Goal: Transaction & Acquisition: Purchase product/service

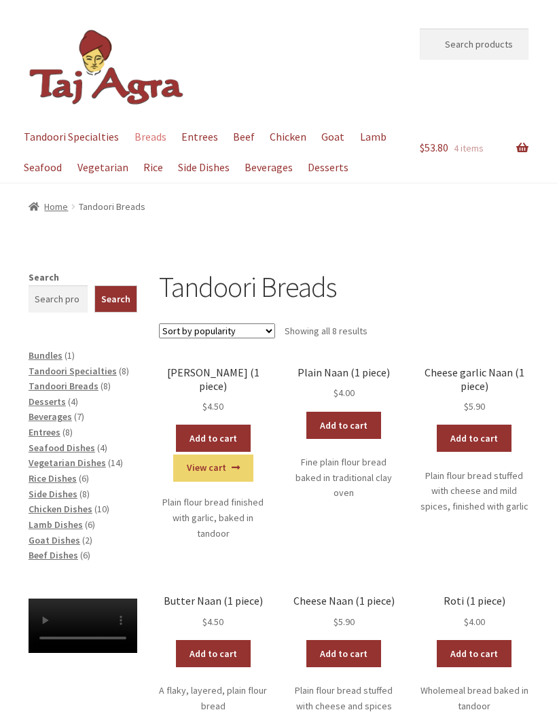
click at [0, 0] on link "Checkout" at bounding box center [0, 0] width 0 height 0
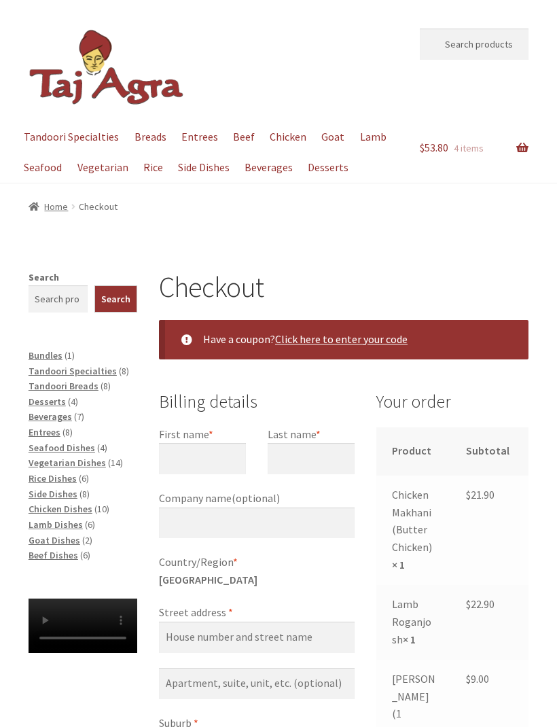
select select "ACT"
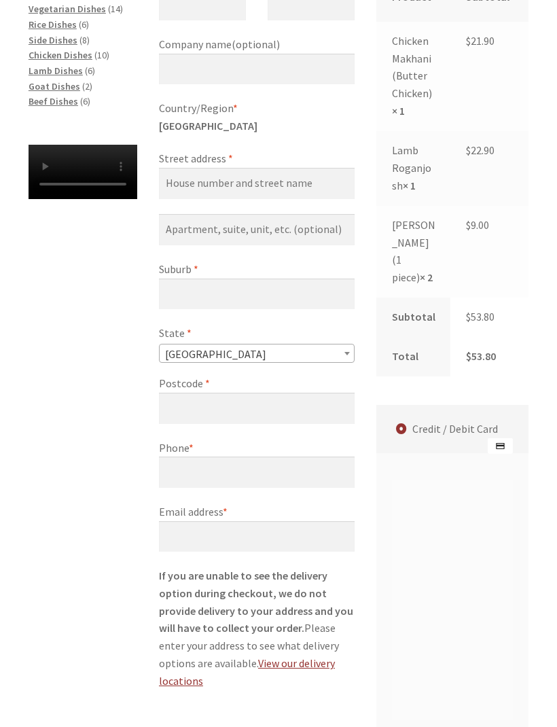
scroll to position [369, 0]
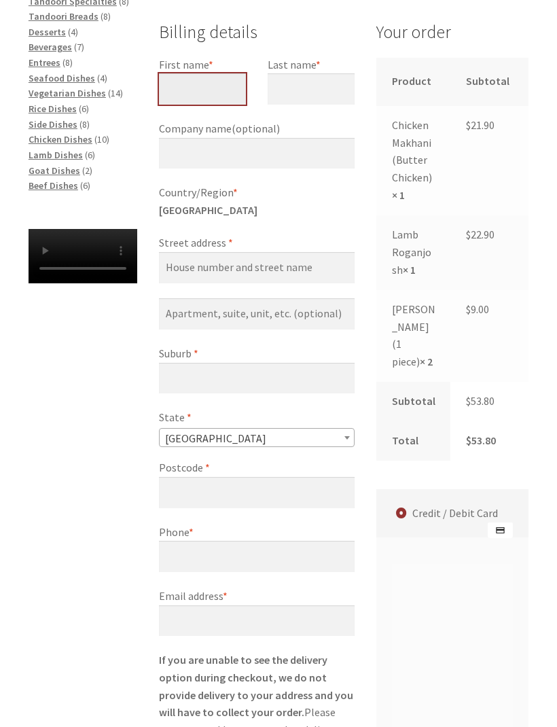
click at [204, 86] on input "First name *" at bounding box center [202, 89] width 87 height 31
type input "[PERSON_NAME]"
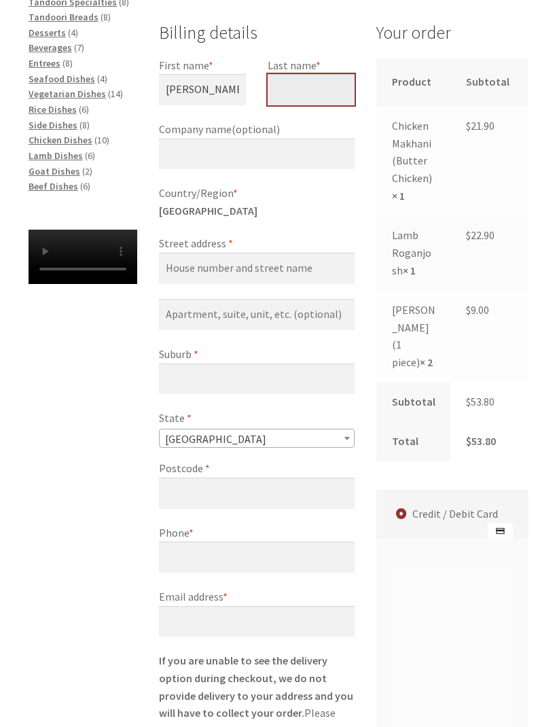
click at [314, 91] on input "Last name *" at bounding box center [311, 89] width 87 height 31
type input "[PERSON_NAME]"
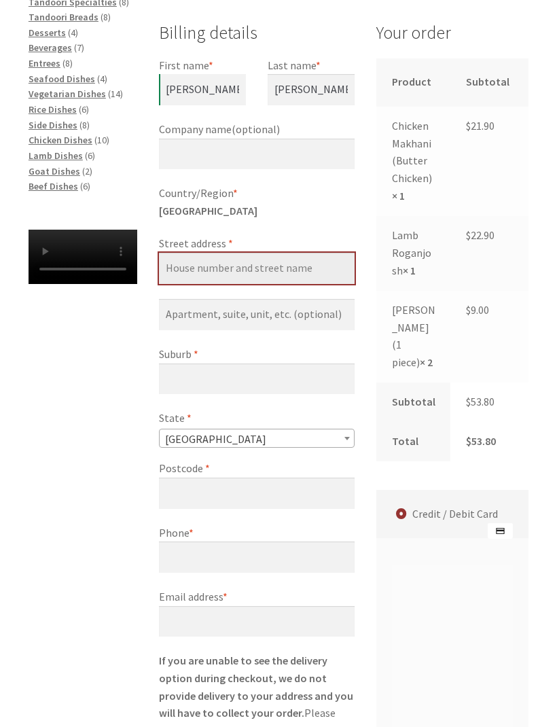
click at [258, 264] on input "Street address *" at bounding box center [257, 268] width 196 height 31
type input "[STREET_ADDRESS]"
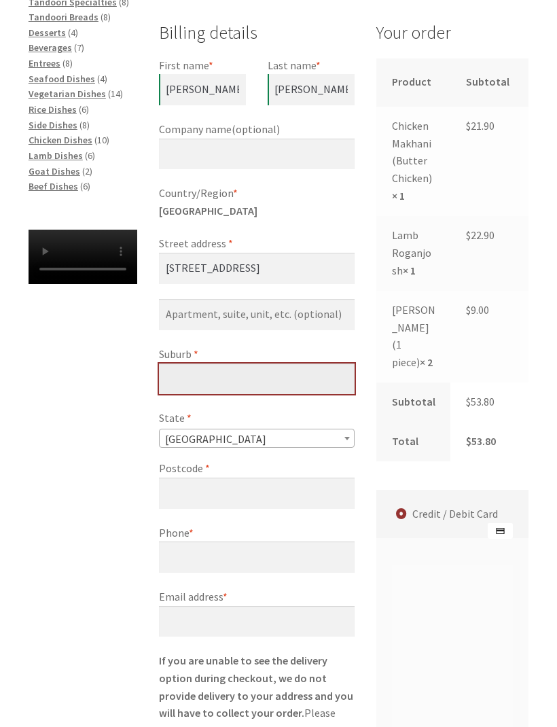
click at [290, 377] on input "Suburb *" at bounding box center [257, 379] width 196 height 31
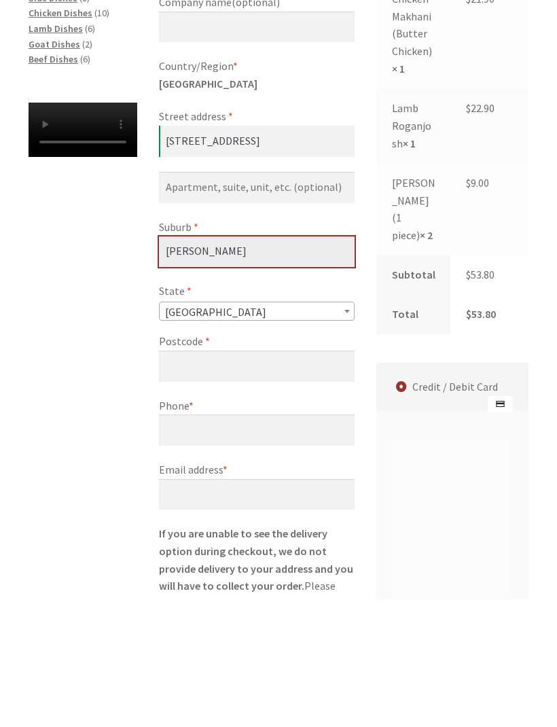
type input "[PERSON_NAME]"
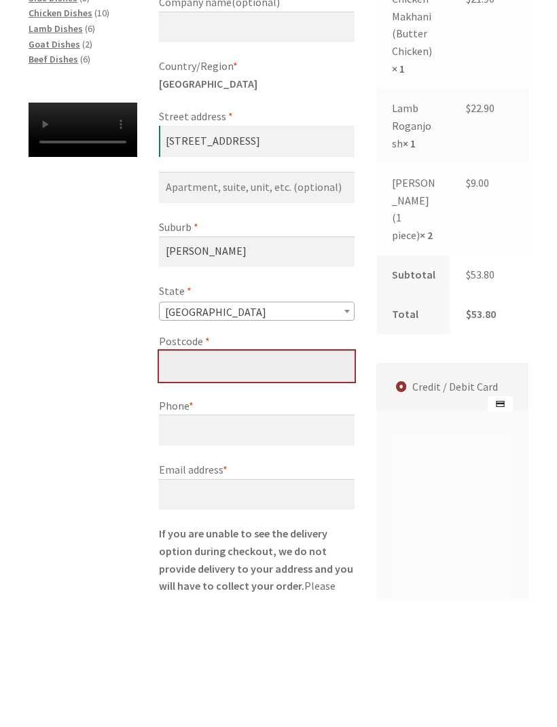
click at [205, 478] on input "Postcode *" at bounding box center [257, 493] width 196 height 31
type input "2602"
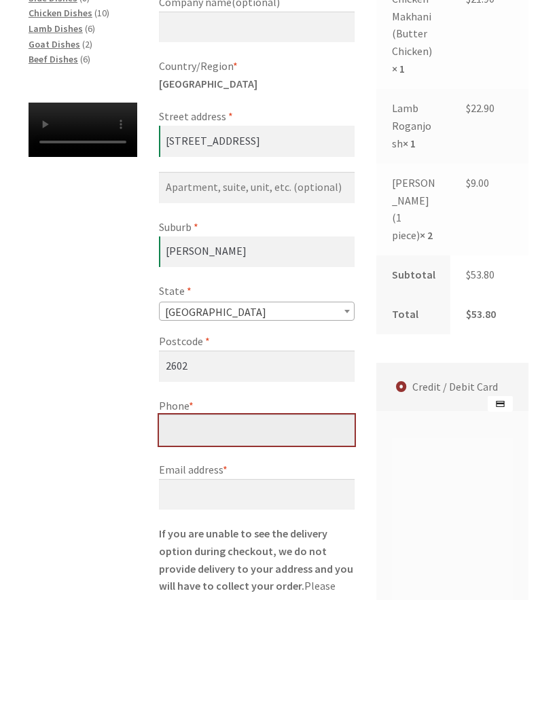
click at [177, 542] on input "Phone *" at bounding box center [257, 557] width 196 height 31
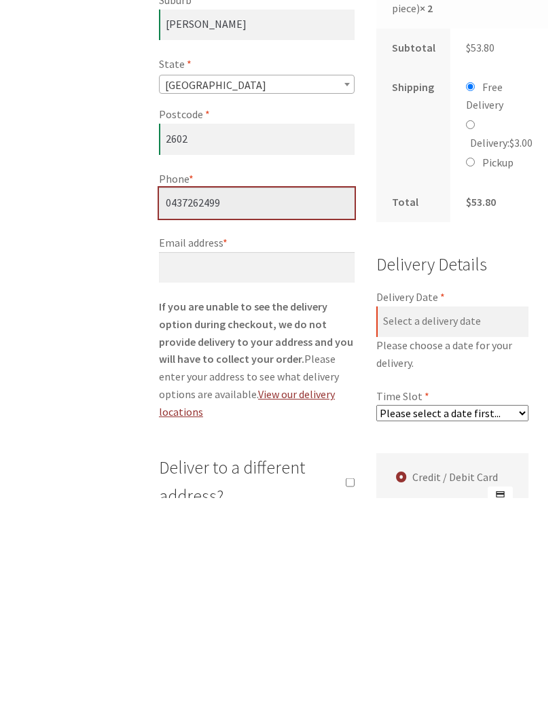
scroll to position [496, 0]
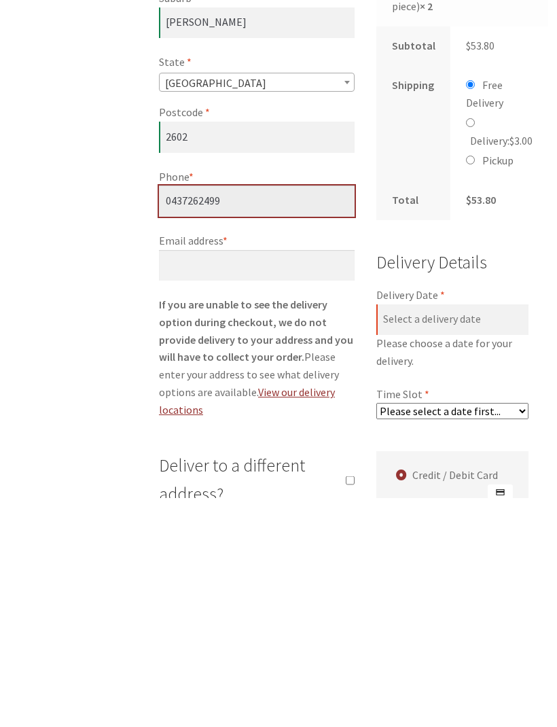
type input "0437262499"
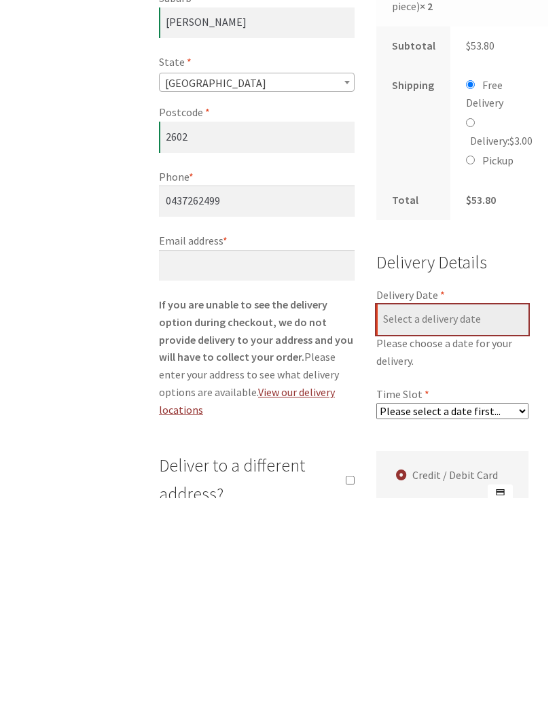
click at [479, 534] on input "Delivery Date *" at bounding box center [453, 549] width 152 height 31
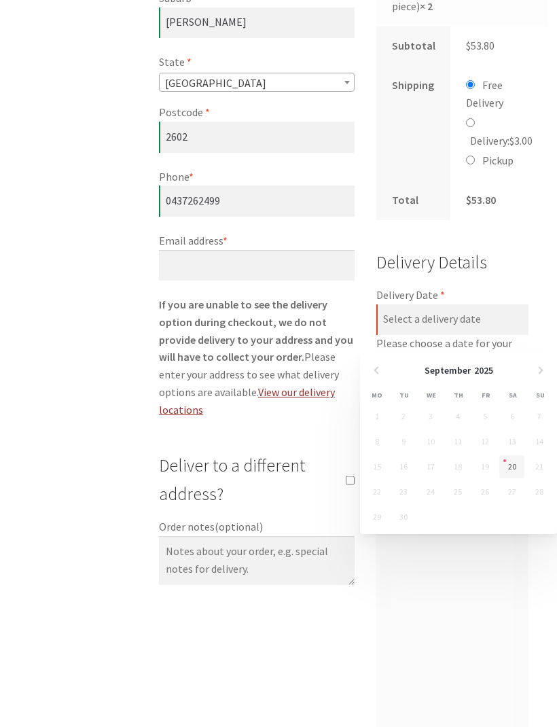
click at [514, 469] on link "20" at bounding box center [512, 466] width 25 height 23
type input "[DATE]"
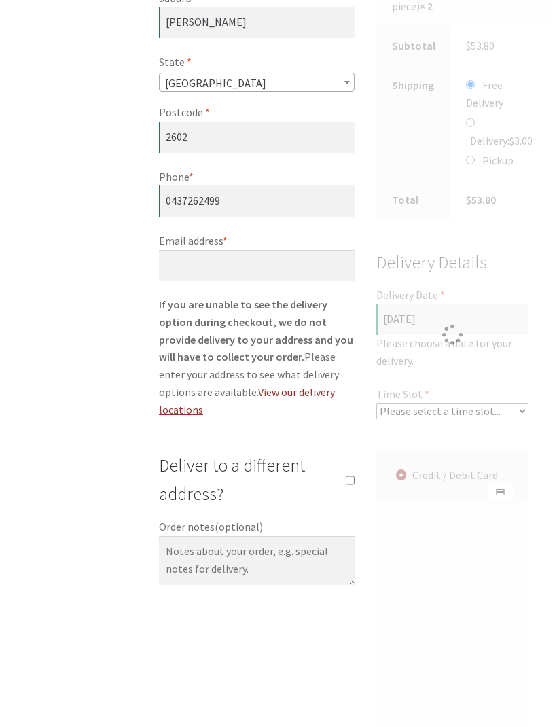
click at [465, 419] on select "Please select a time slot... 06:55 PM - 07:25 PM 07:25 PM - 07:55 PM 07:55 PM -…" at bounding box center [453, 411] width 152 height 16
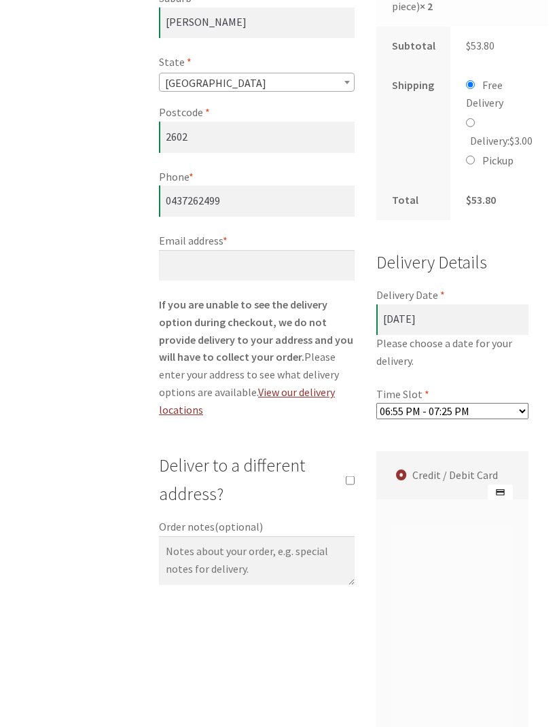
click at [481, 419] on select "Please select a time slot... 06:55 PM - 07:25 PM 07:25 PM - 07:55 PM 07:55 PM -…" at bounding box center [453, 411] width 152 height 16
click at [485, 419] on select "Please select a time slot... 06:55 PM - 07:25 PM 07:25 PM - 07:55 PM 07:55 PM -…" at bounding box center [453, 411] width 152 height 16
select select "60c2ef62db861/2|0.00"
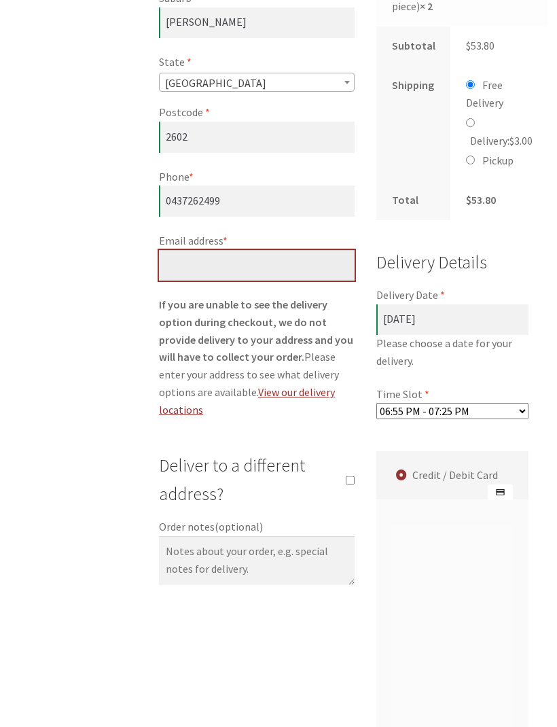
click at [184, 258] on input "Email address *" at bounding box center [257, 265] width 196 height 31
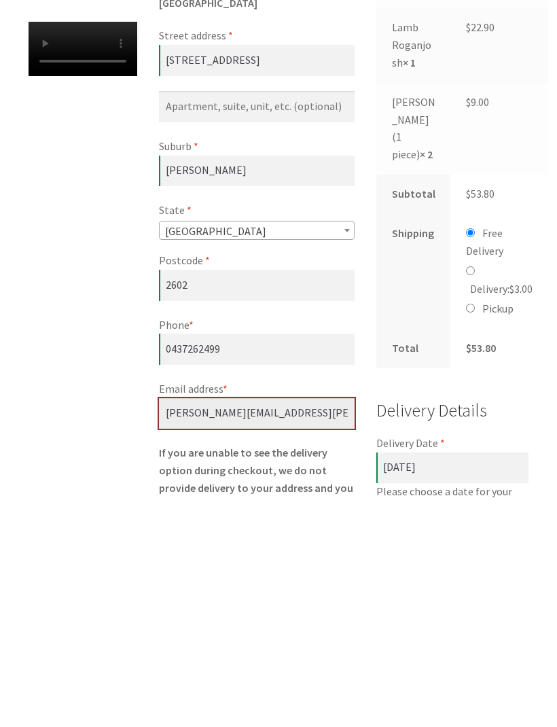
scroll to position [358, 0]
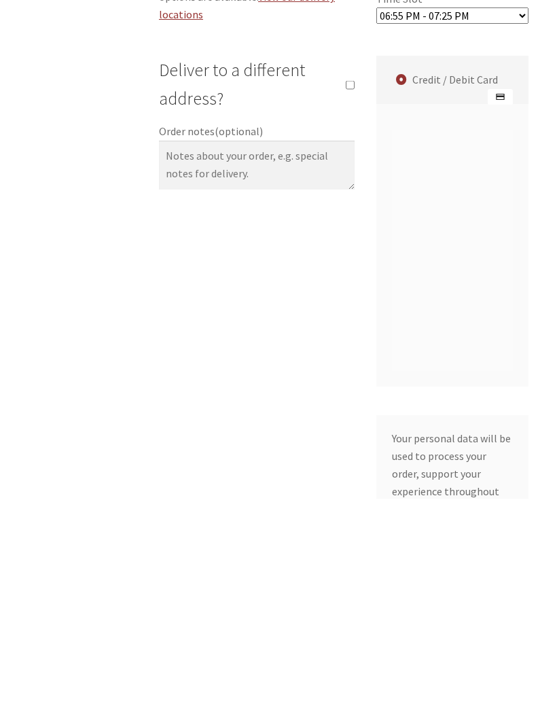
type input "[PERSON_NAME][EMAIL_ADDRESS][PERSON_NAME][DOMAIN_NAME]"
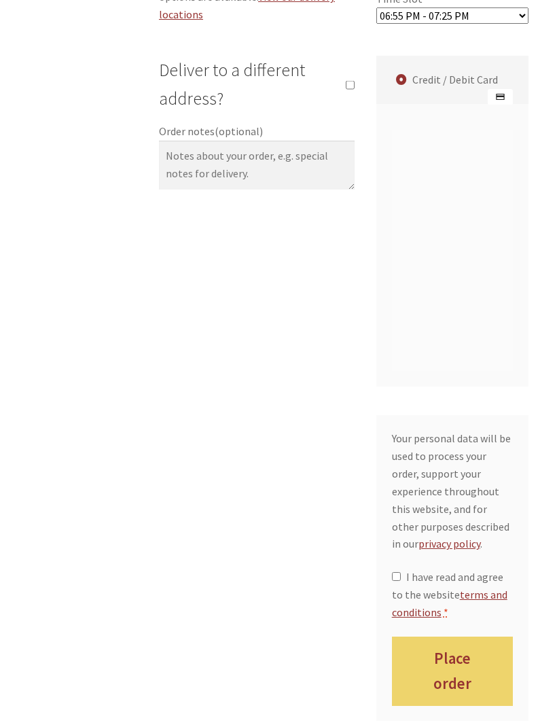
click at [486, 483] on p "Your personal data will be used to process your order, support your experience …" at bounding box center [453, 491] width 122 height 123
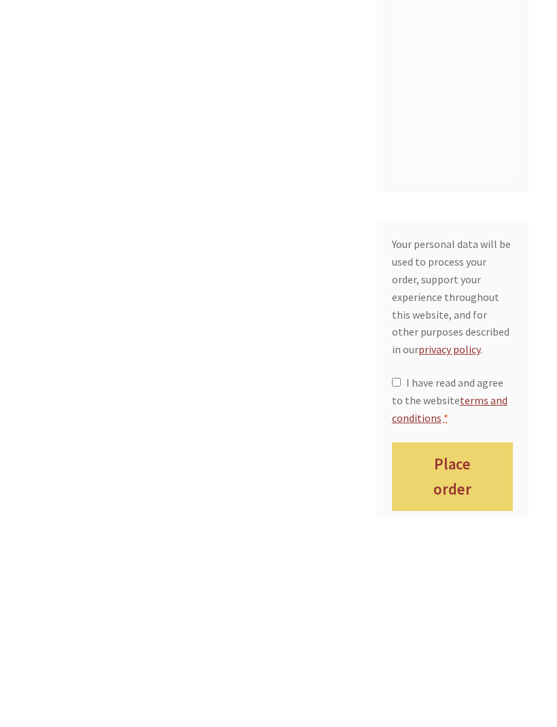
click at [406, 585] on label "I have read and agree to the website terms and conditions *" at bounding box center [453, 611] width 122 height 53
click at [401, 589] on input "I have read and agree to the website terms and conditions *" at bounding box center [396, 593] width 9 height 9
checkbox input "true"
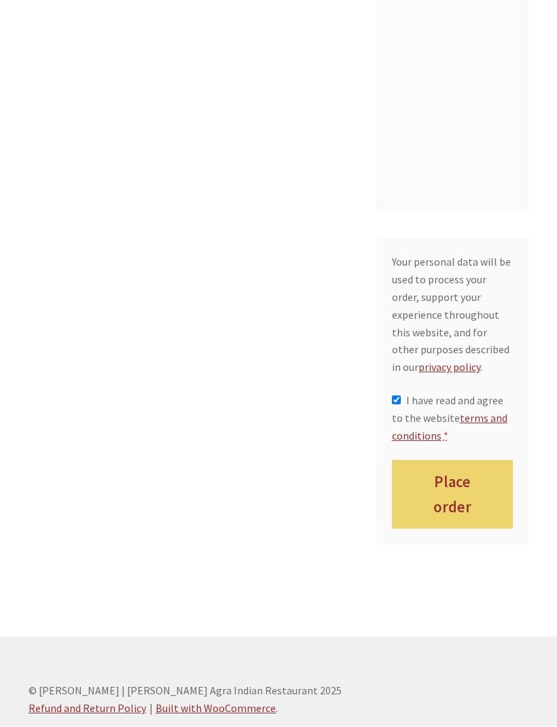
click at [478, 497] on button "Place order" at bounding box center [453, 495] width 122 height 69
